Goal: Information Seeking & Learning: Learn about a topic

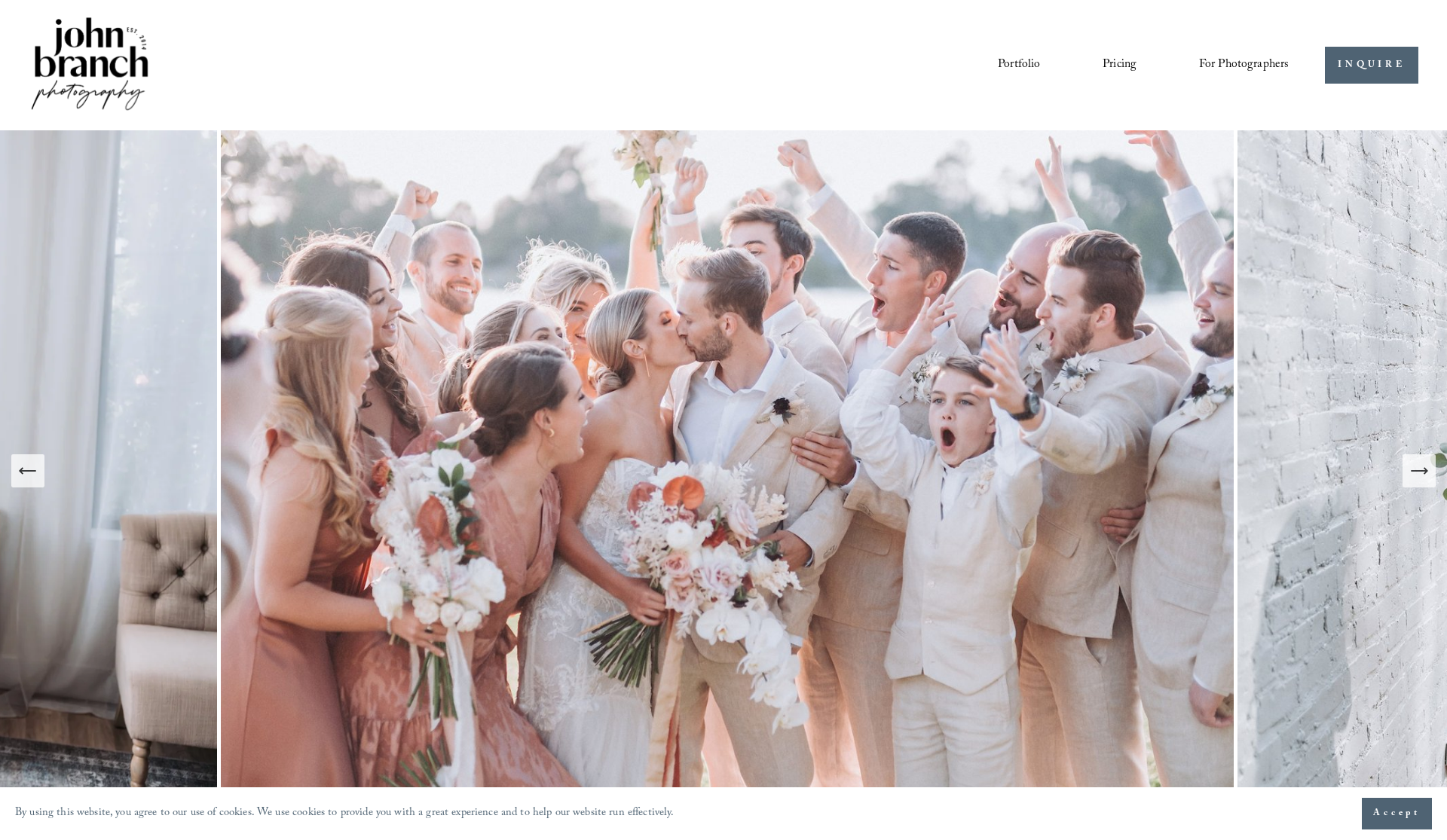
click at [1120, 65] on link "Pricing" at bounding box center [1120, 65] width 34 height 26
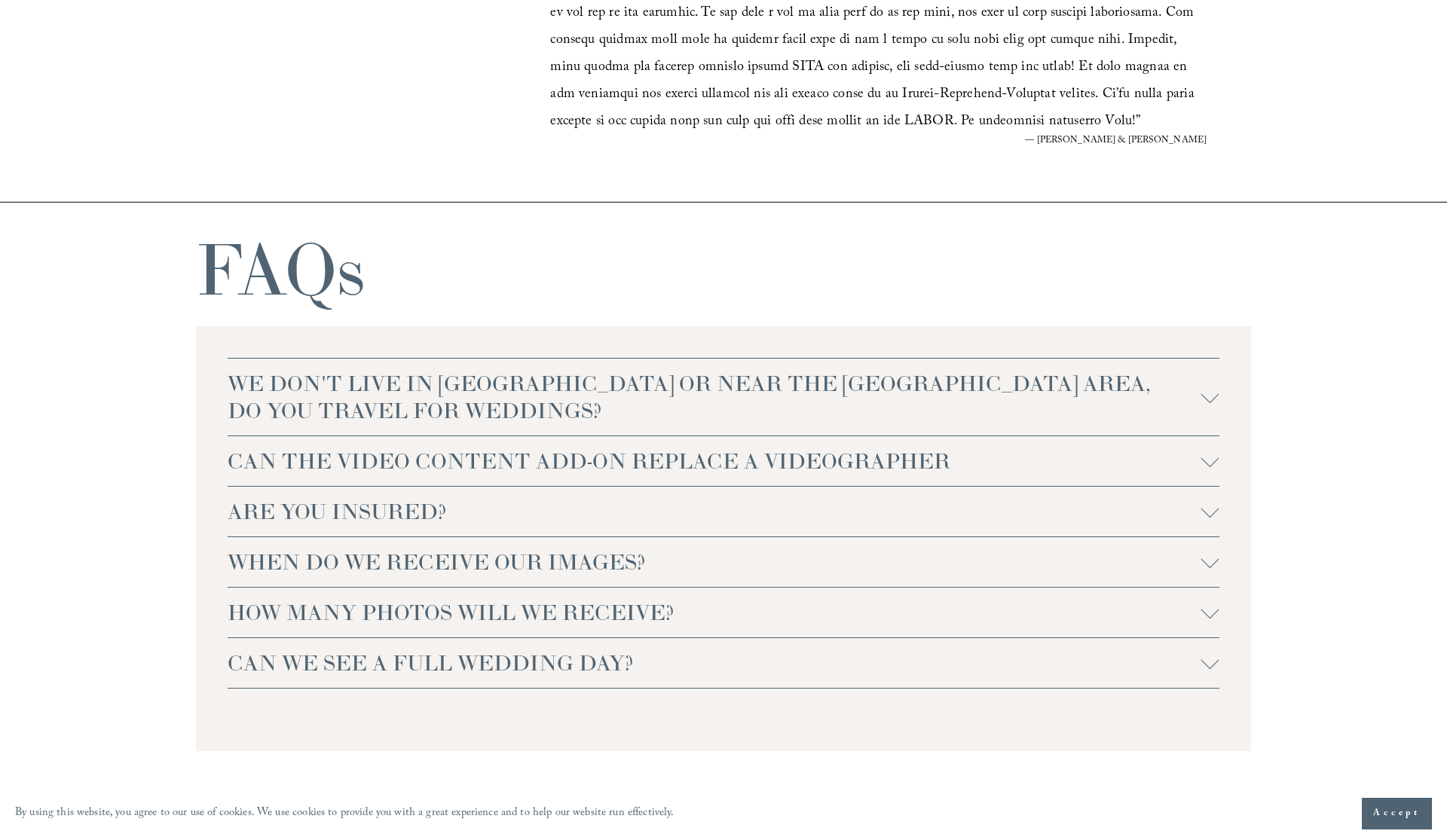
scroll to position [3084, 0]
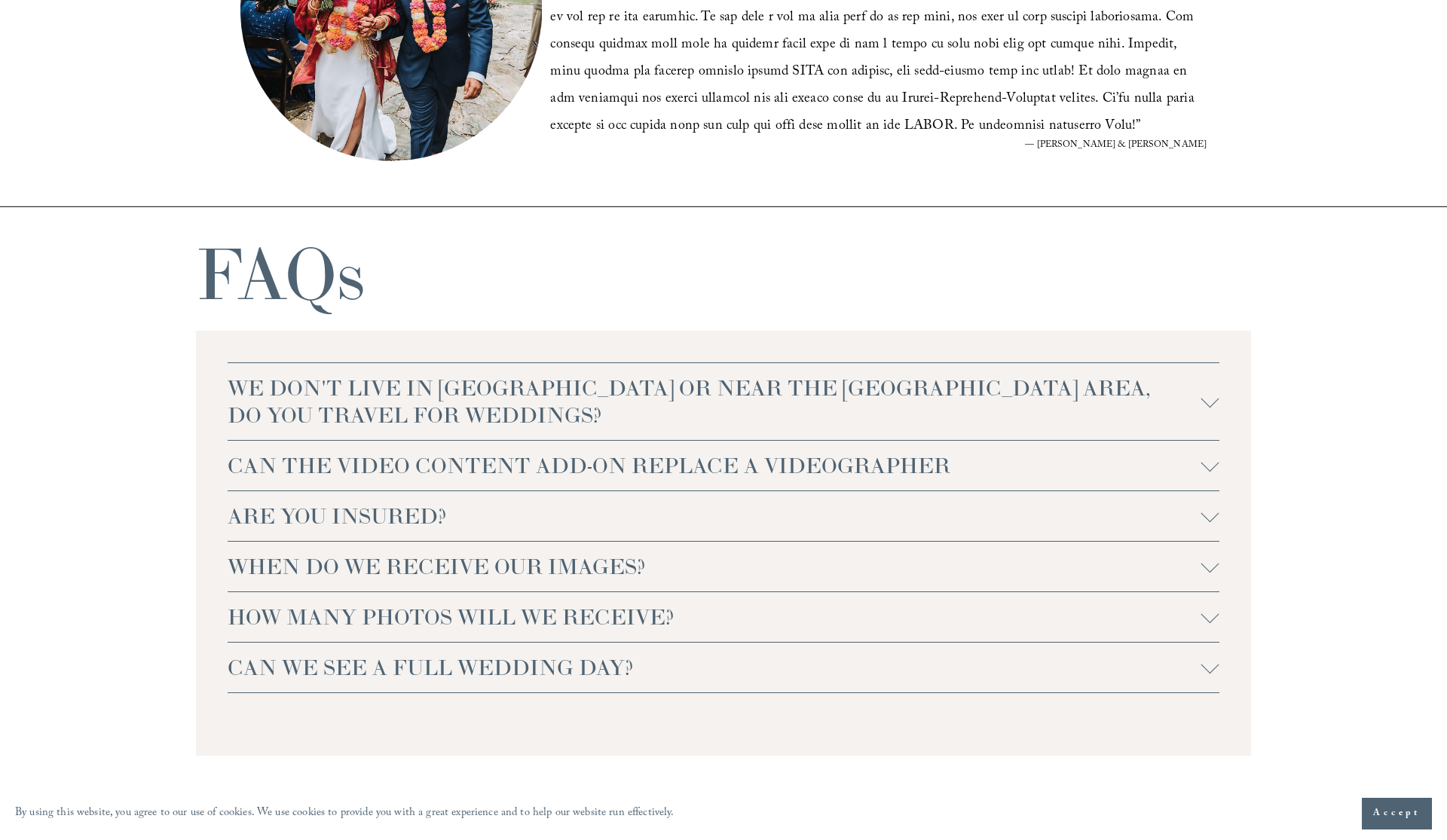
click at [1182, 672] on span "CAN WE SEE A FULL WEDDING DAY?" at bounding box center [715, 667] width 974 height 27
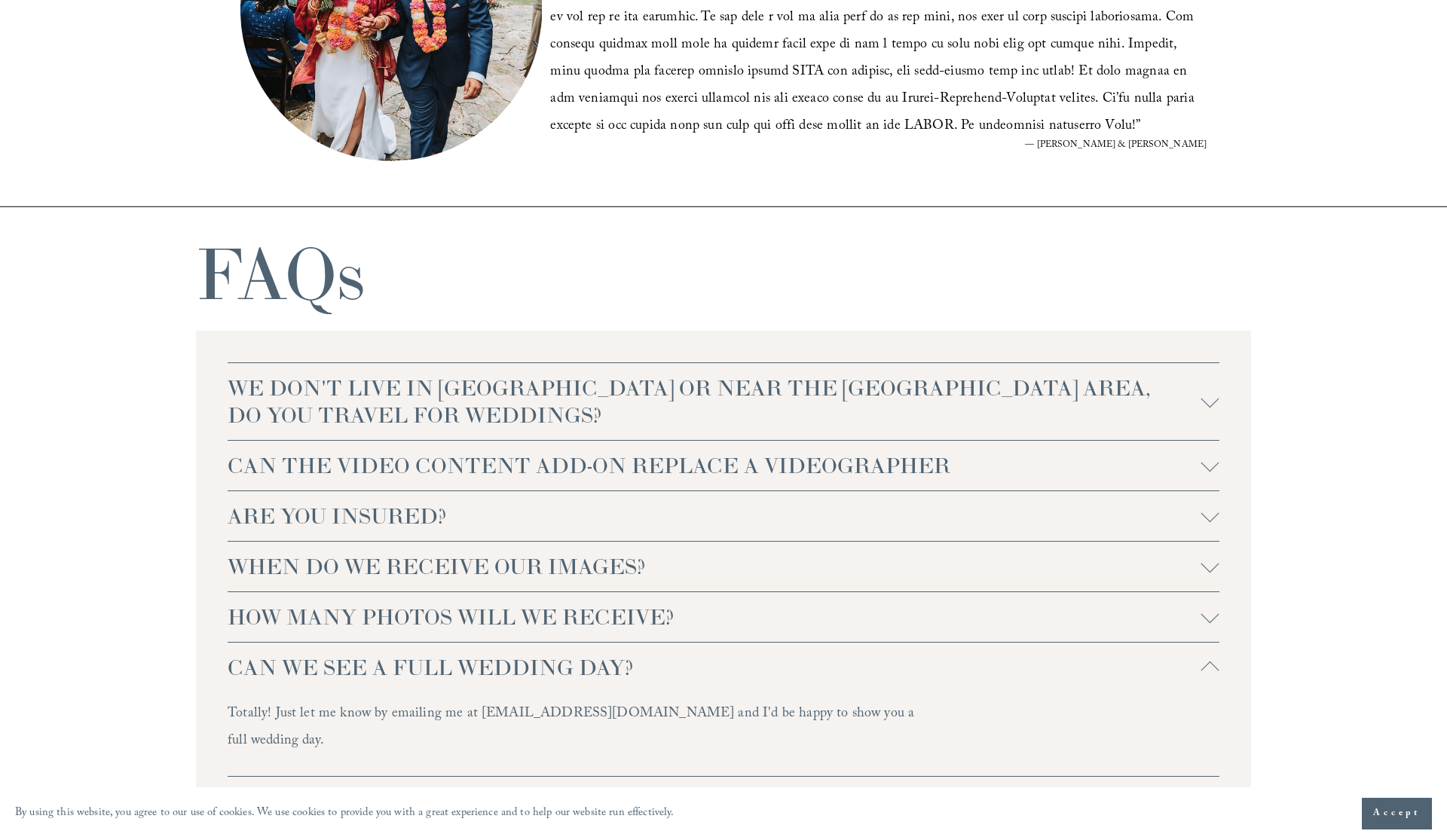
click at [1183, 670] on span "CAN WE SEE A FULL WEDDING DAY?" at bounding box center [715, 667] width 974 height 27
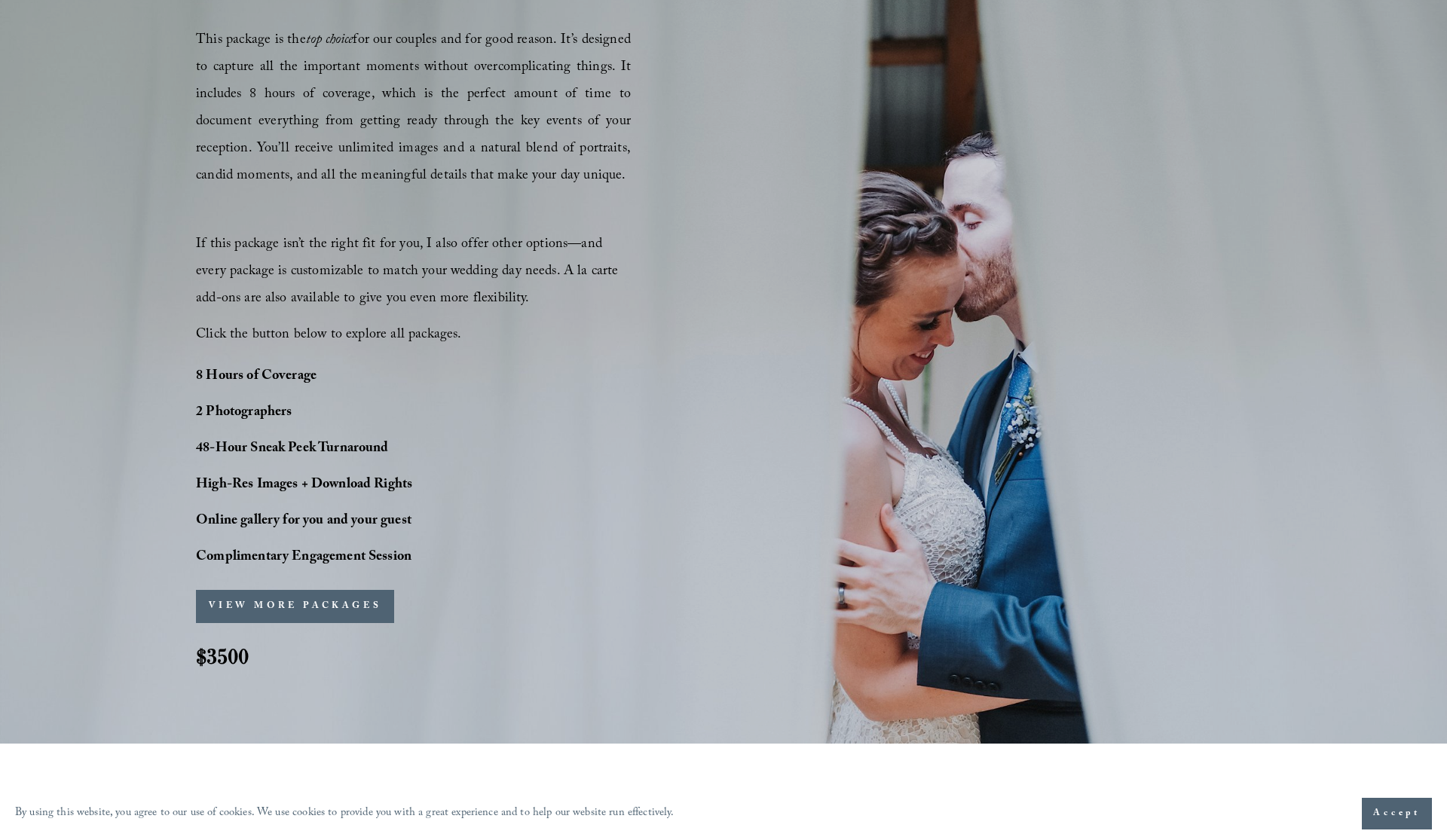
scroll to position [0, 0]
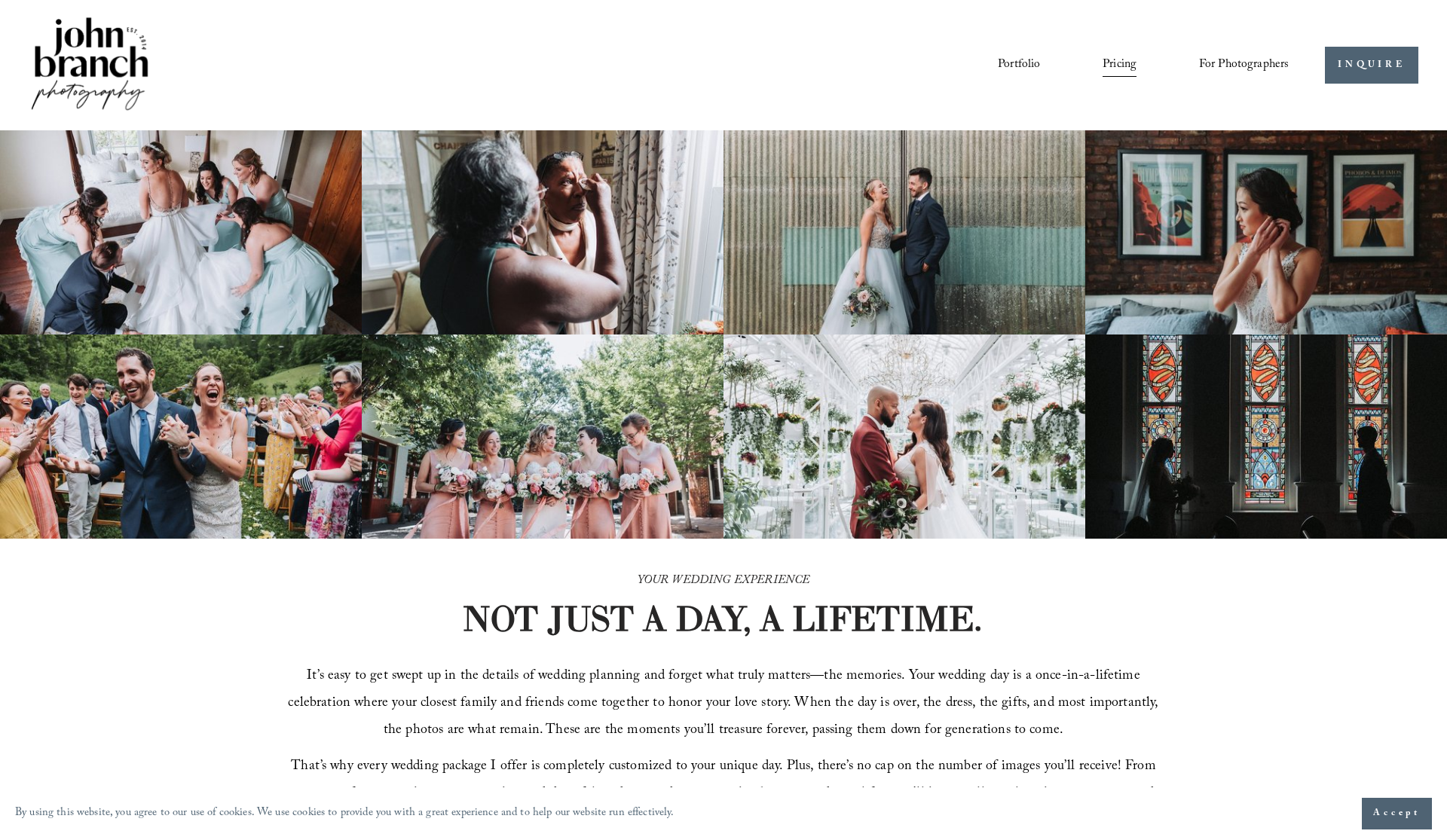
click at [1013, 61] on link "Portfolio" at bounding box center [1019, 65] width 42 height 26
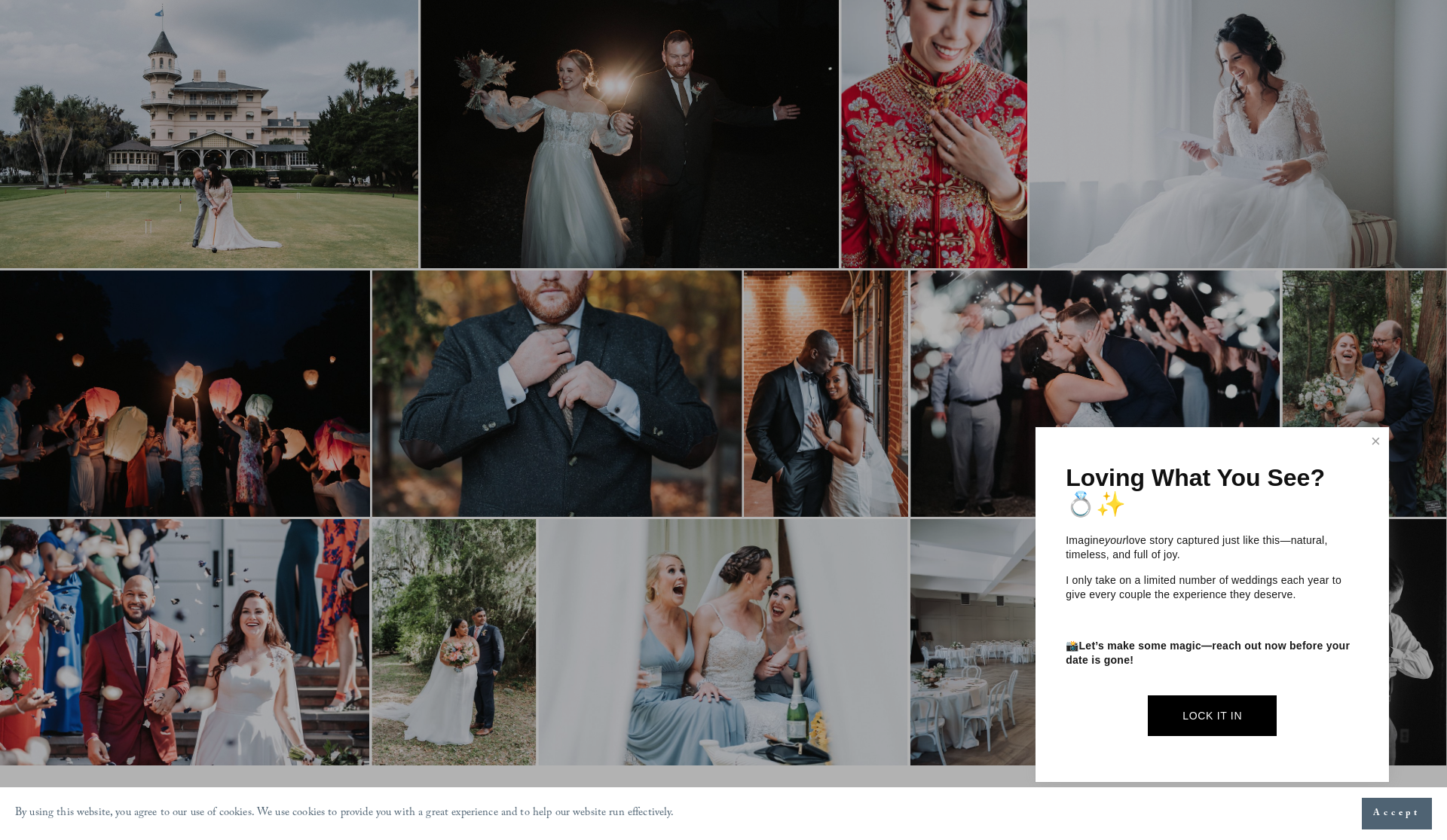
scroll to position [1602, 0]
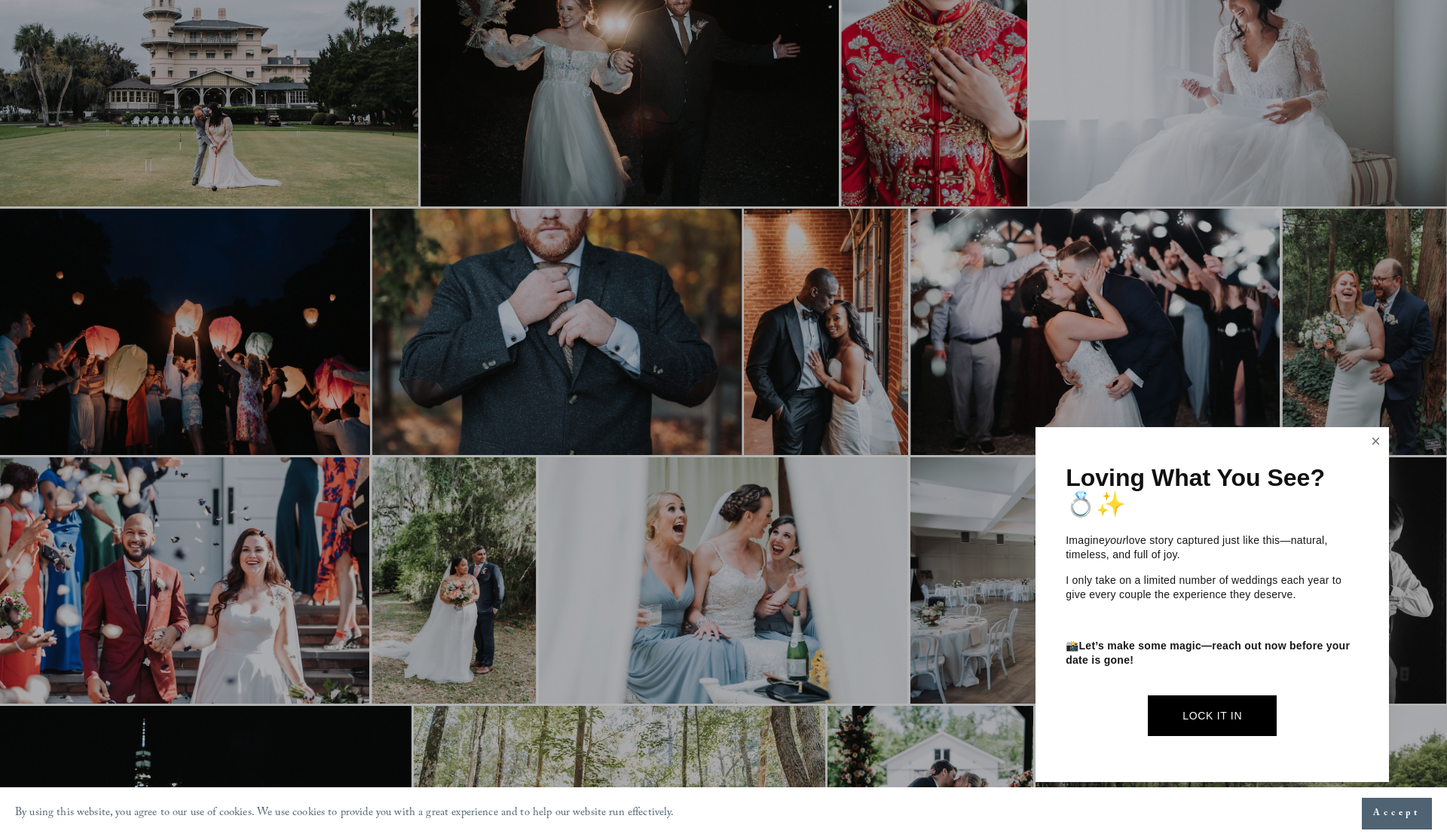
click at [1374, 441] on link "Close" at bounding box center [1376, 441] width 23 height 24
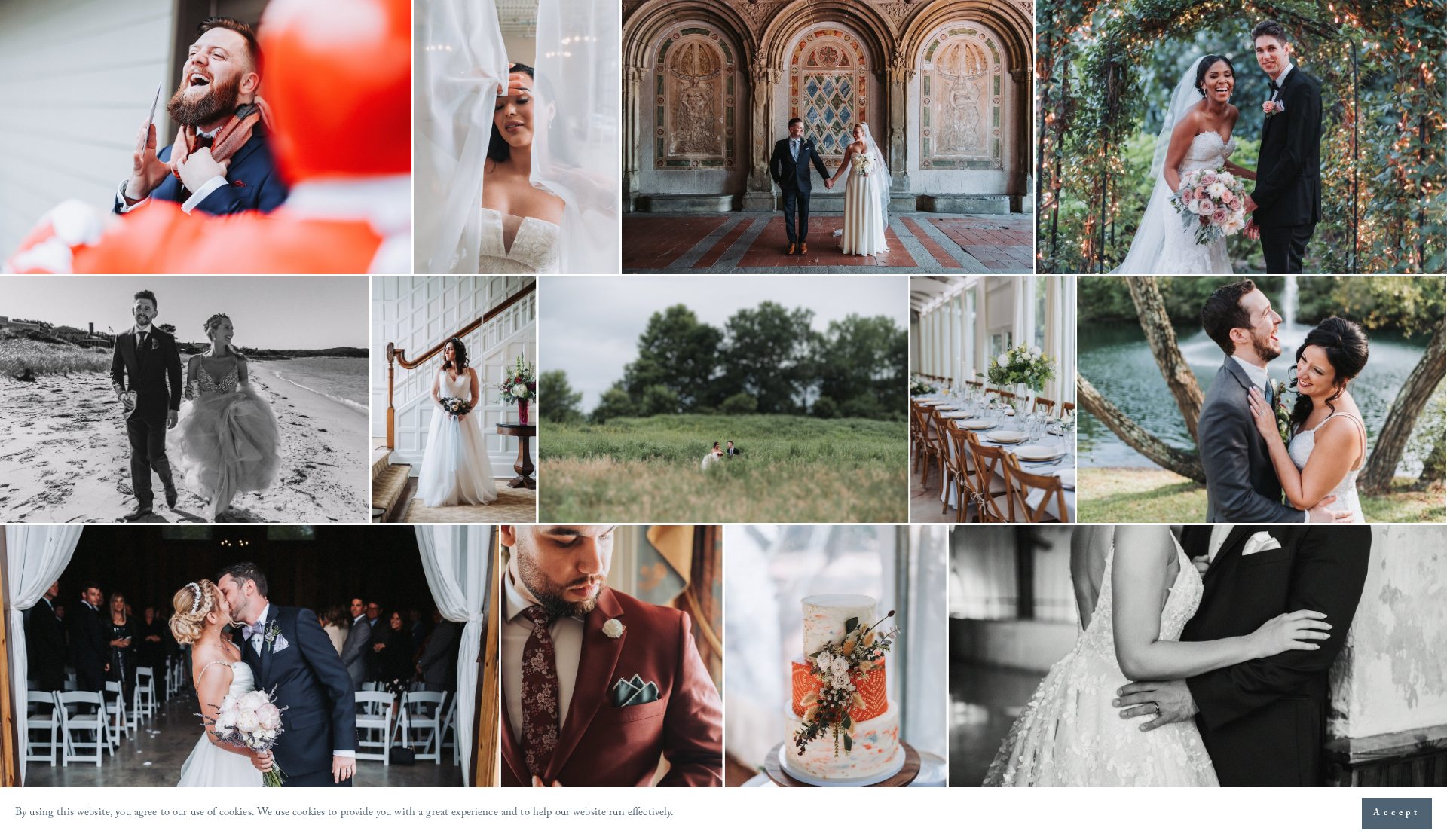
scroll to position [2914, 0]
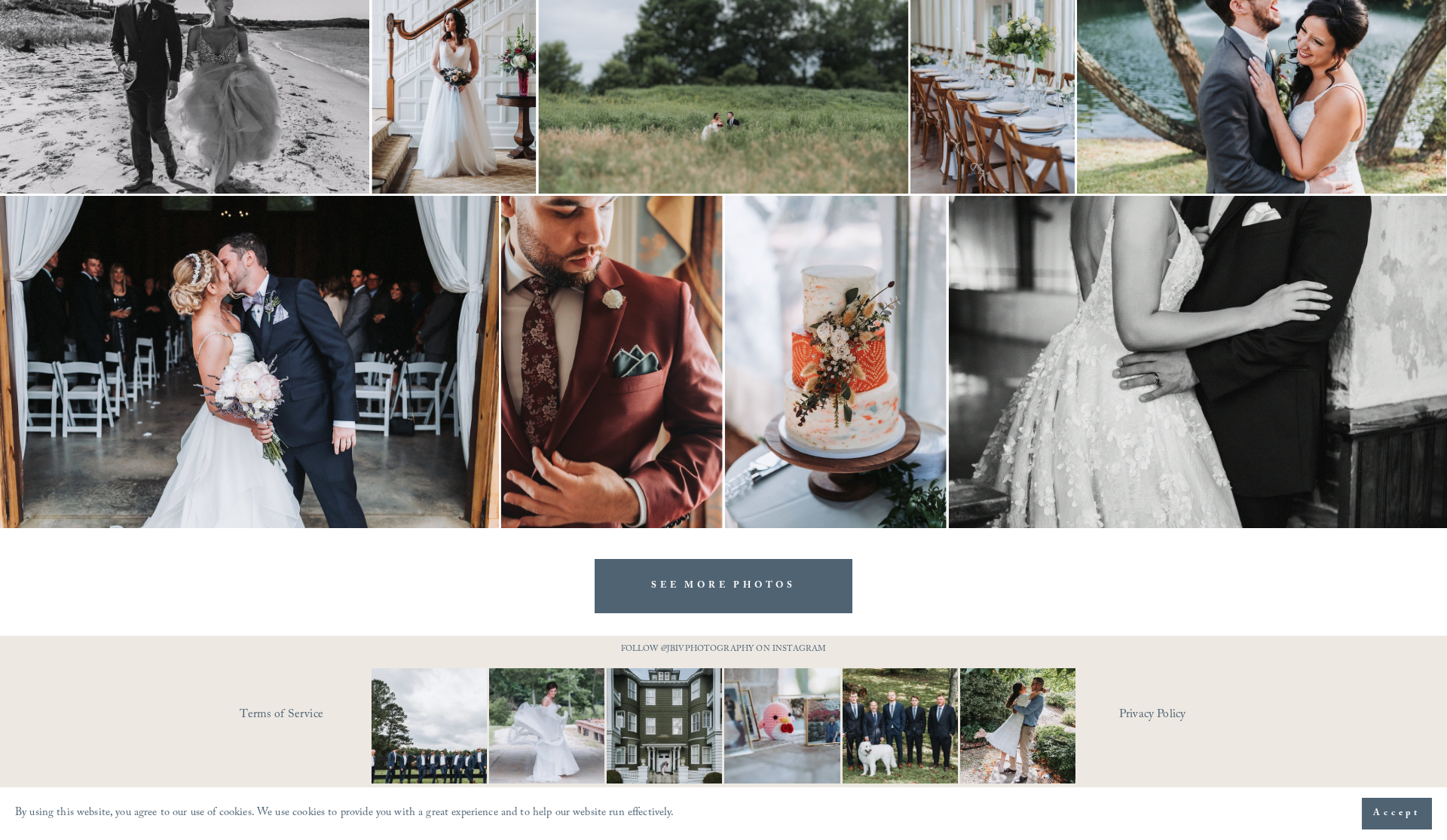
click at [1015, 739] on img at bounding box center [1017, 725] width 116 height 154
